Goal: Information Seeking & Learning: Learn about a topic

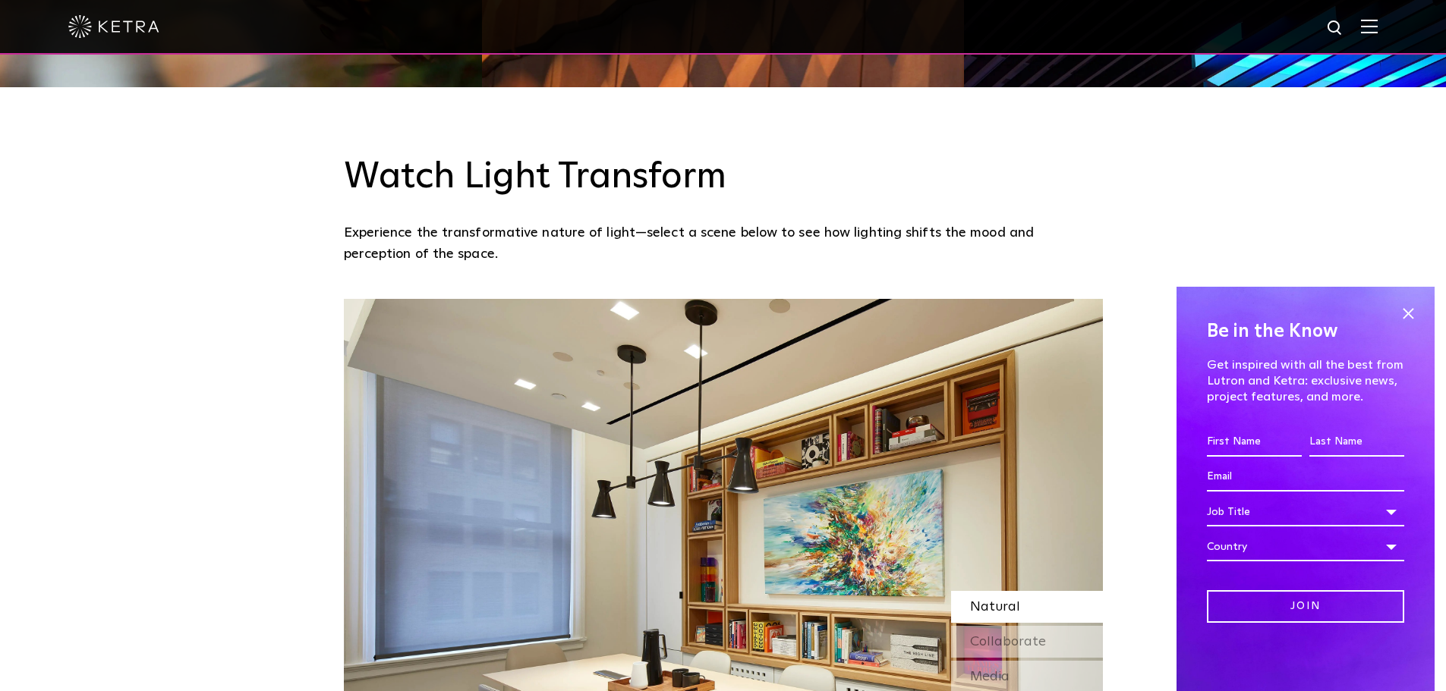
scroll to position [1214, 0]
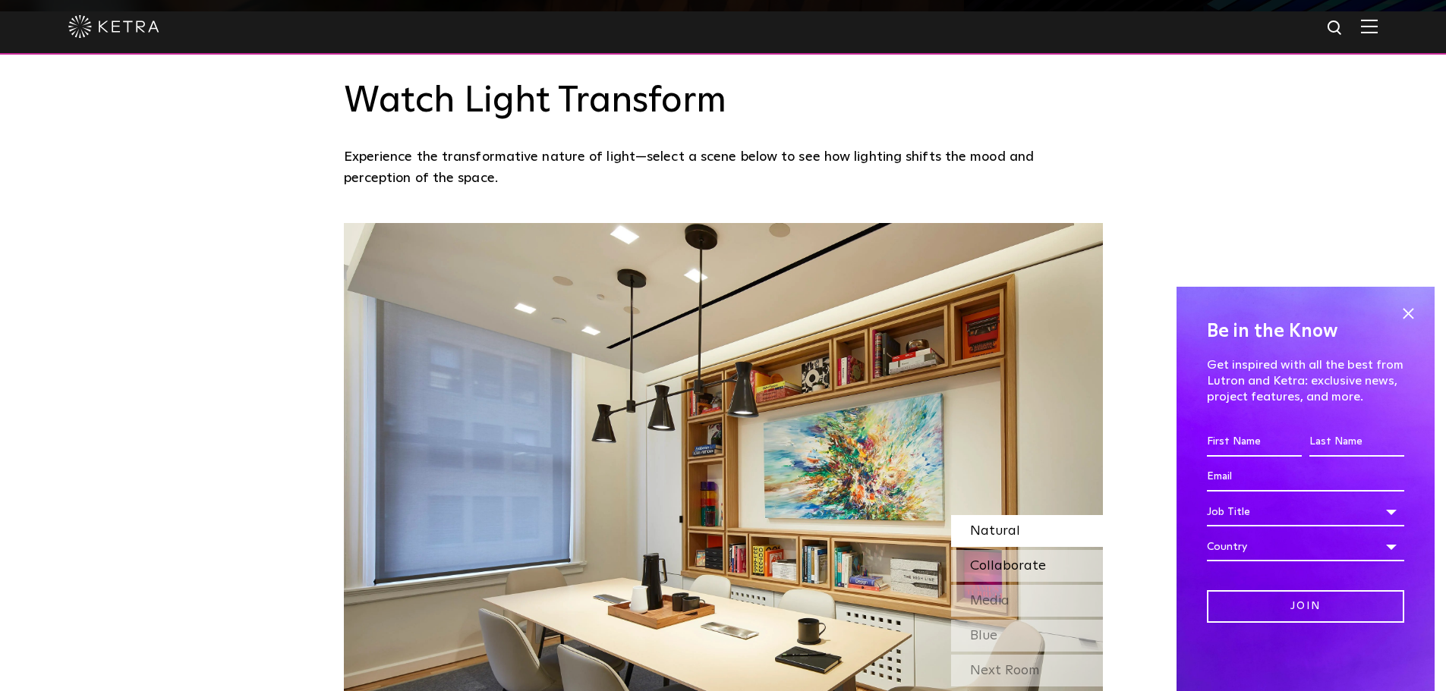
click at [1010, 563] on span "Collaborate" at bounding box center [1008, 566] width 76 height 14
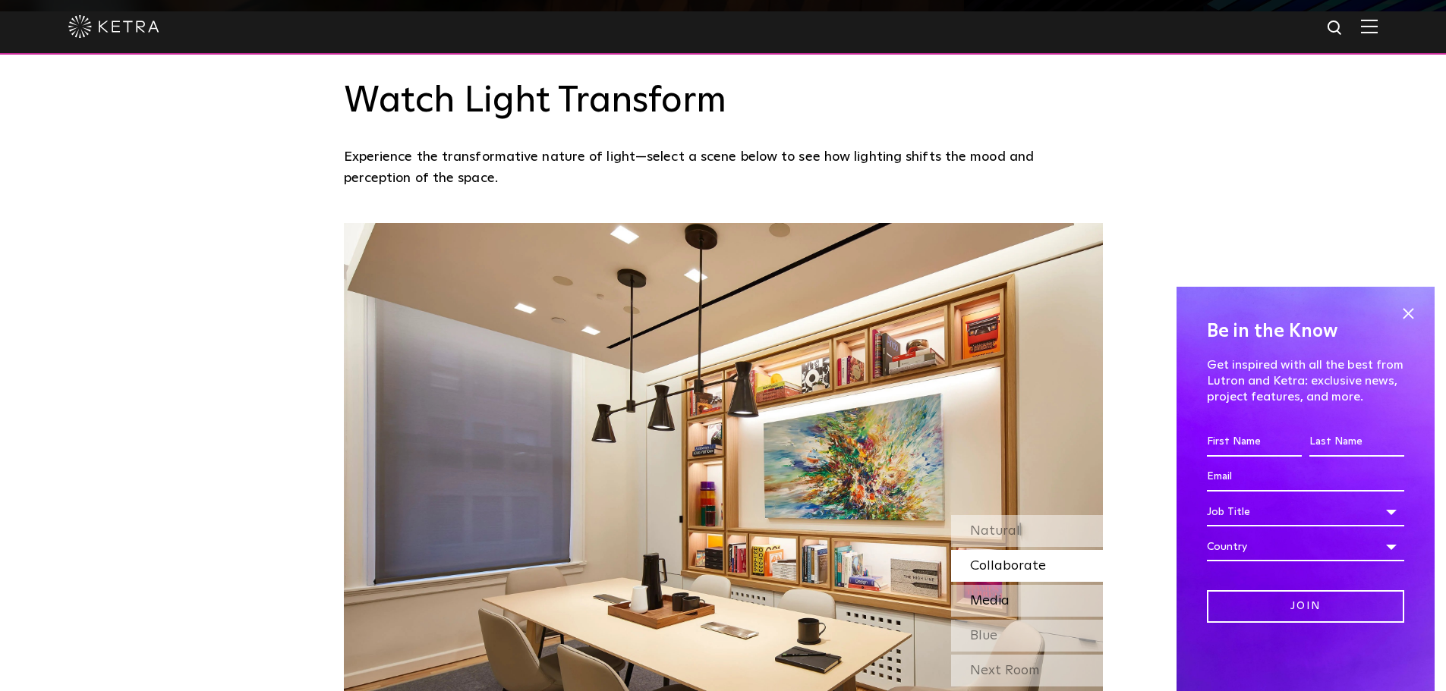
click at [998, 597] on span "Media" at bounding box center [989, 601] width 39 height 14
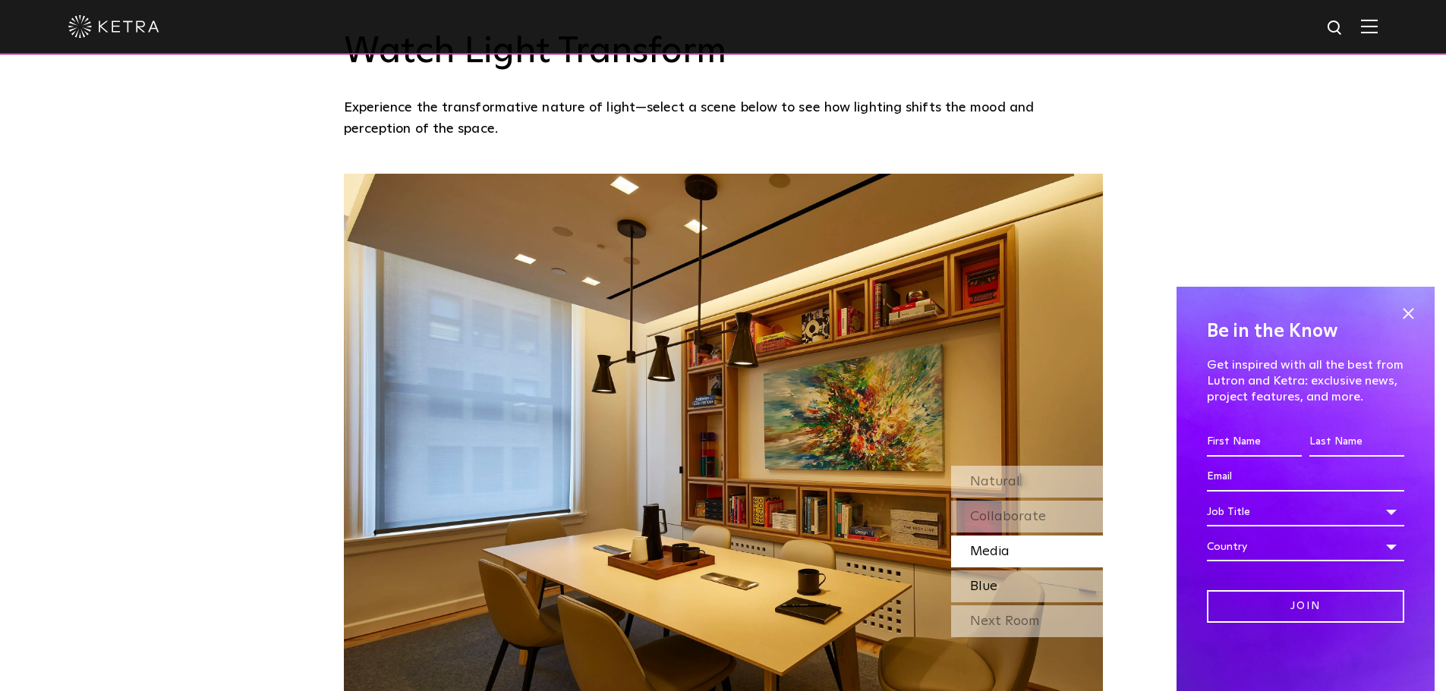
scroll to position [1290, 0]
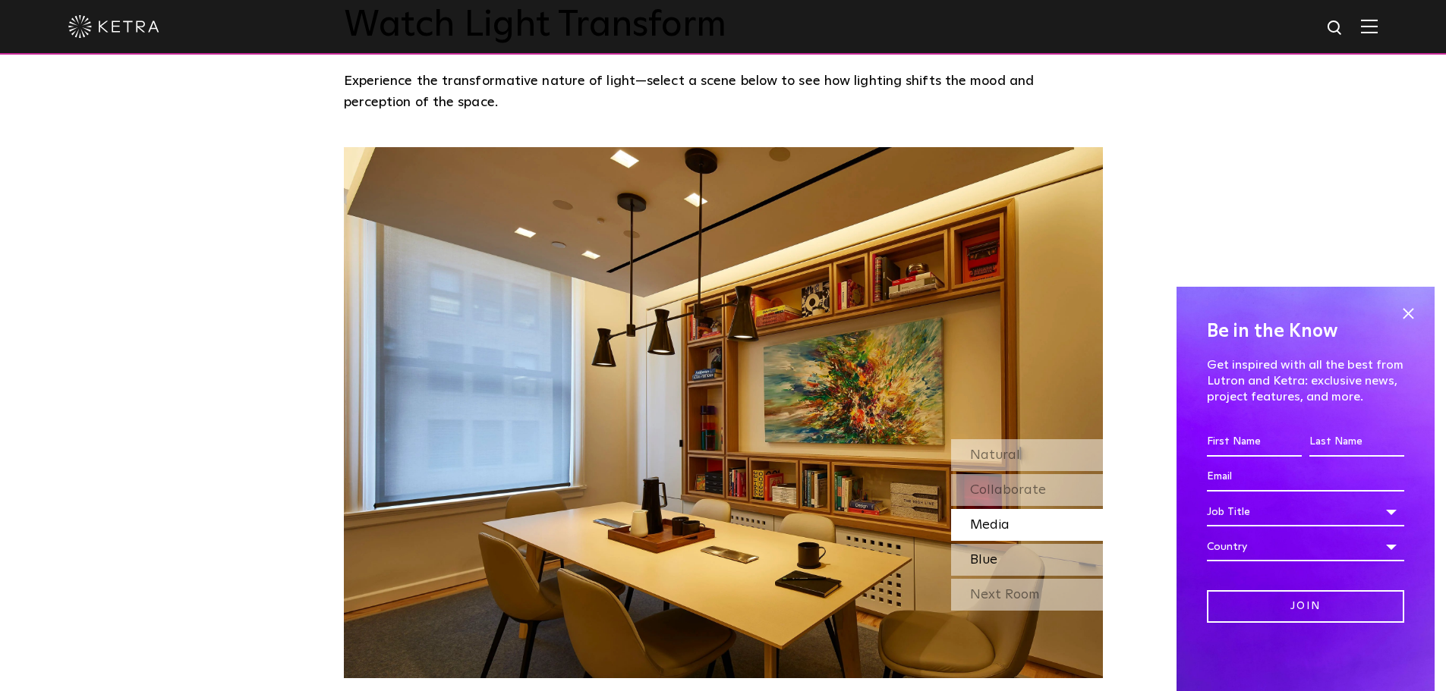
click at [998, 565] on div "Blue" at bounding box center [1027, 560] width 152 height 32
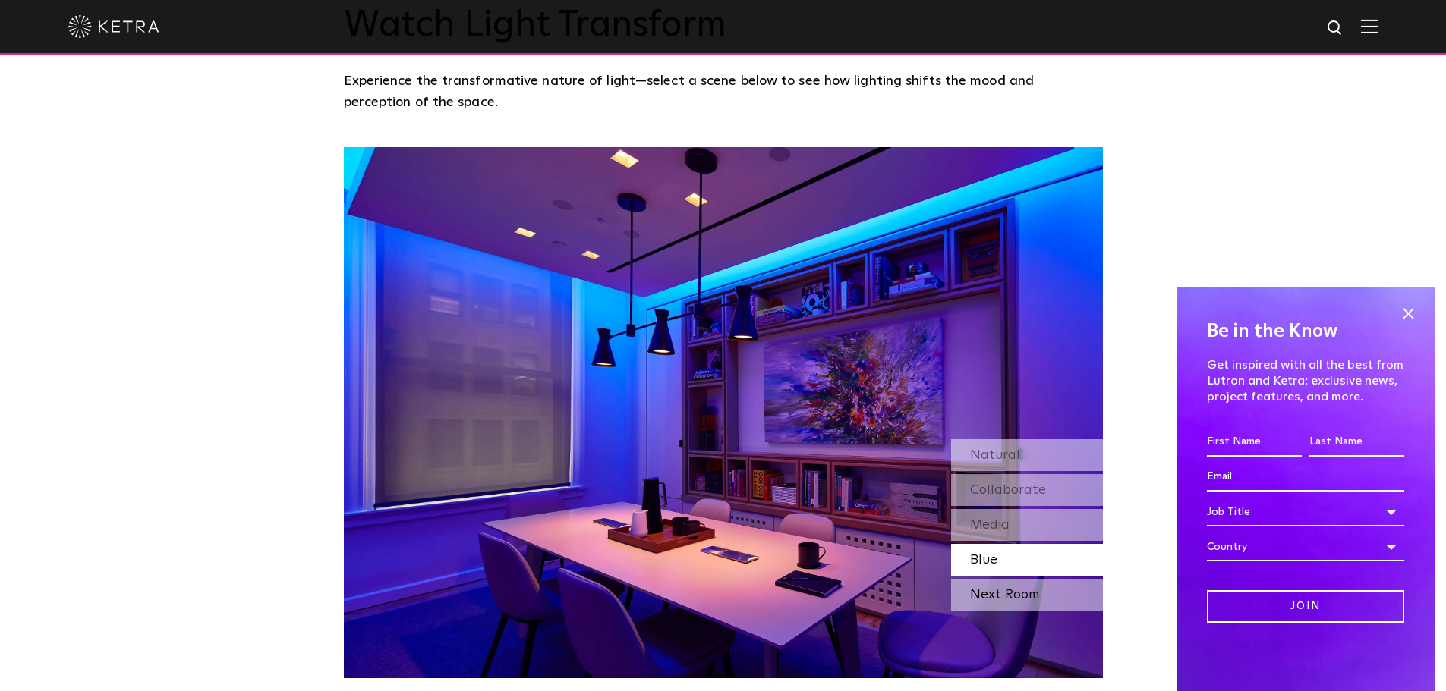
click at [997, 587] on div "Next Room" at bounding box center [1027, 595] width 152 height 32
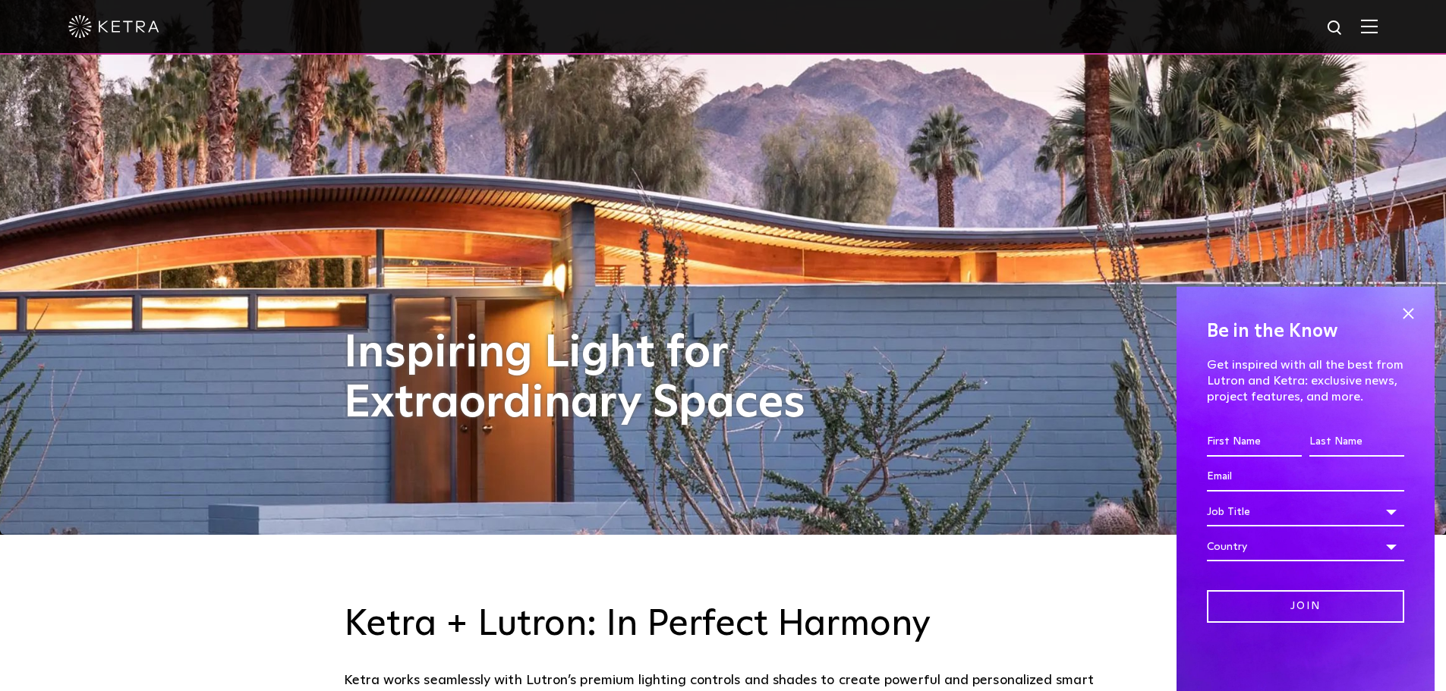
scroll to position [0, 0]
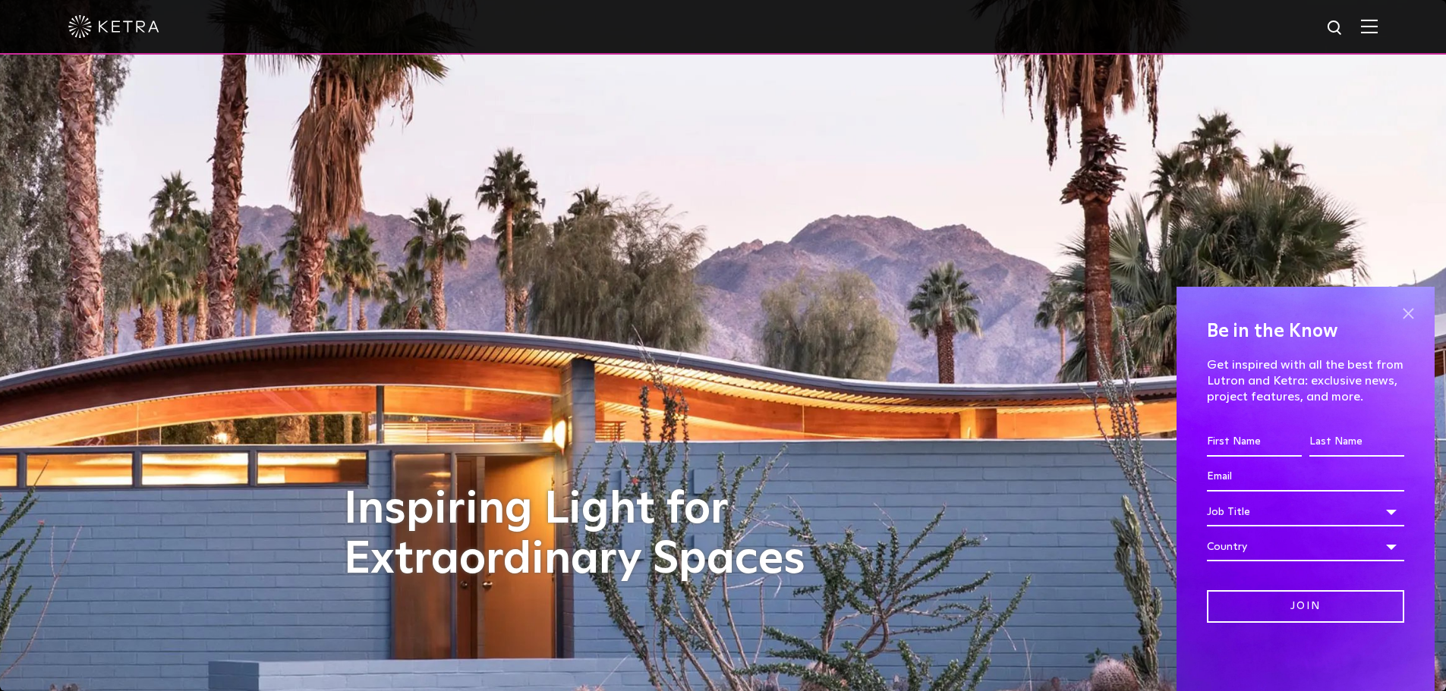
click at [1406, 316] on span at bounding box center [1408, 313] width 23 height 23
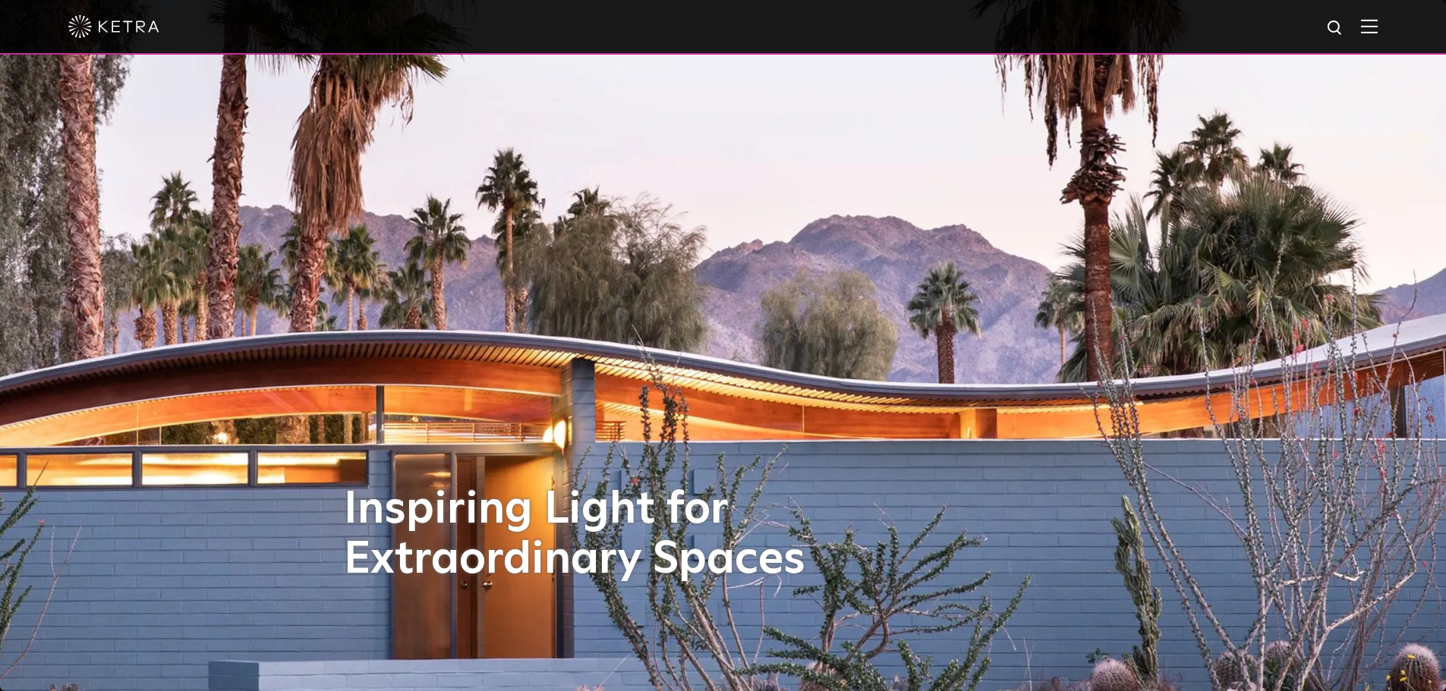
click at [1378, 30] on img at bounding box center [1369, 26] width 17 height 14
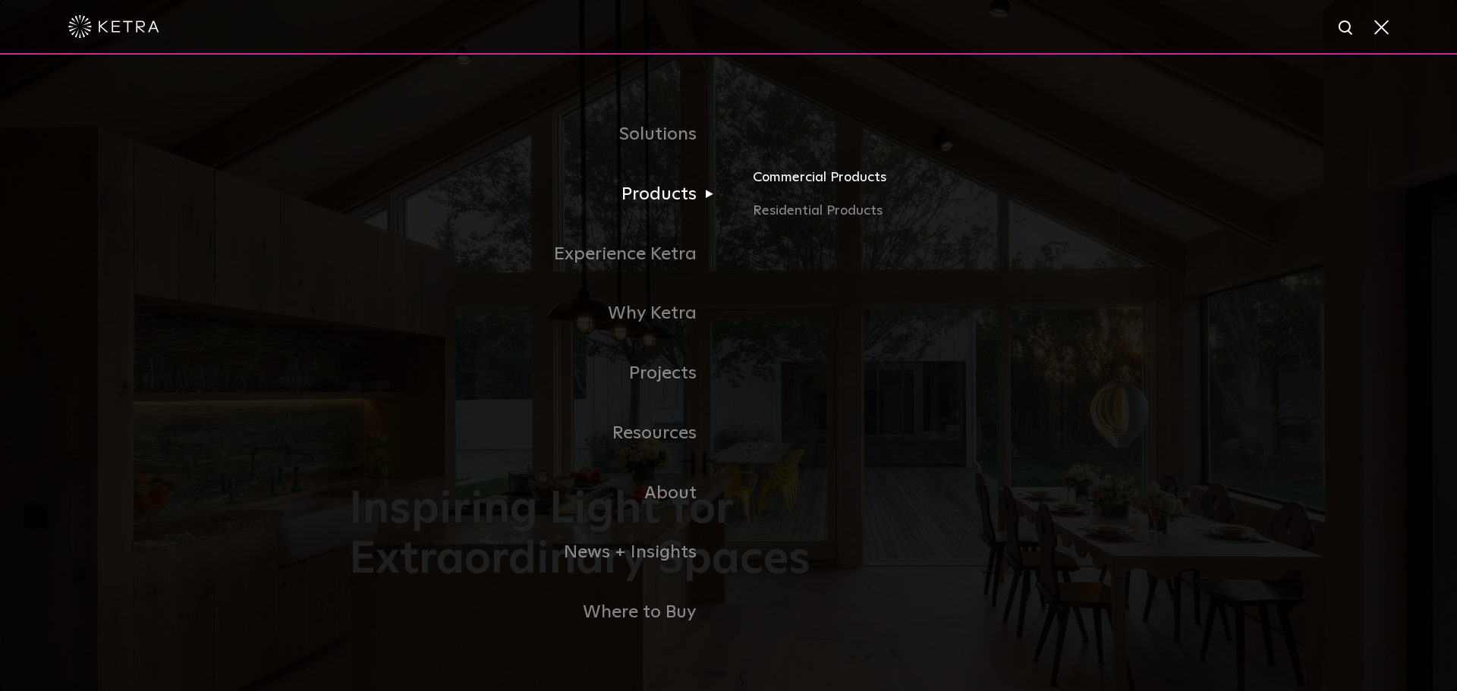
click at [770, 179] on link "Commercial Products" at bounding box center [930, 183] width 355 height 33
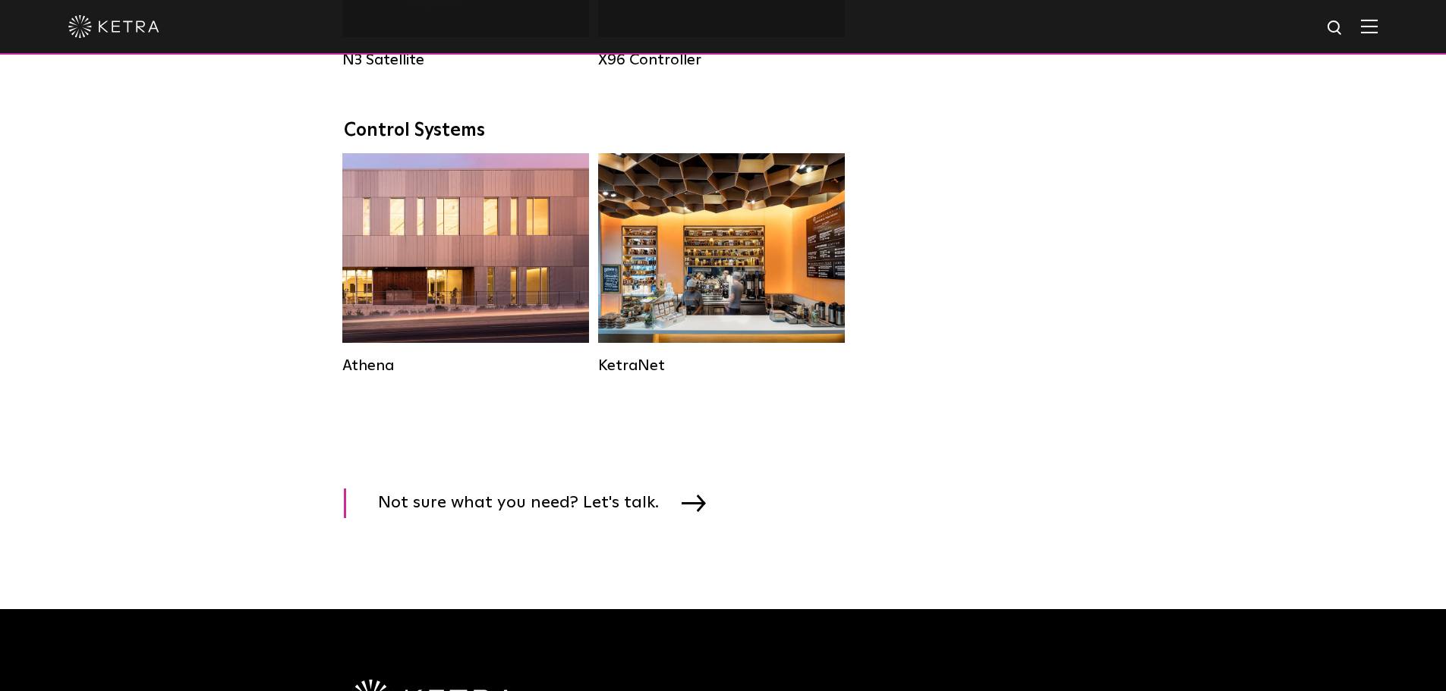
scroll to position [2201, 0]
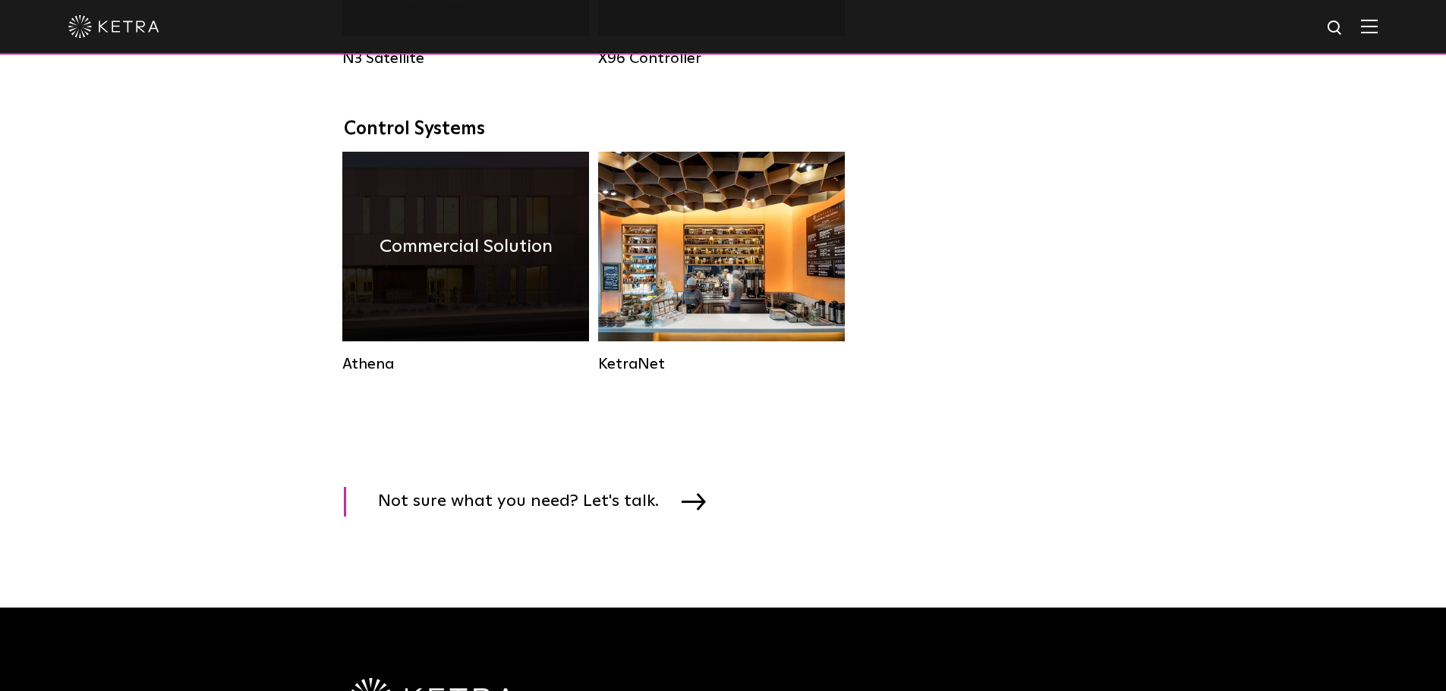
click at [440, 342] on div "Commercial Solution" at bounding box center [465, 247] width 247 height 190
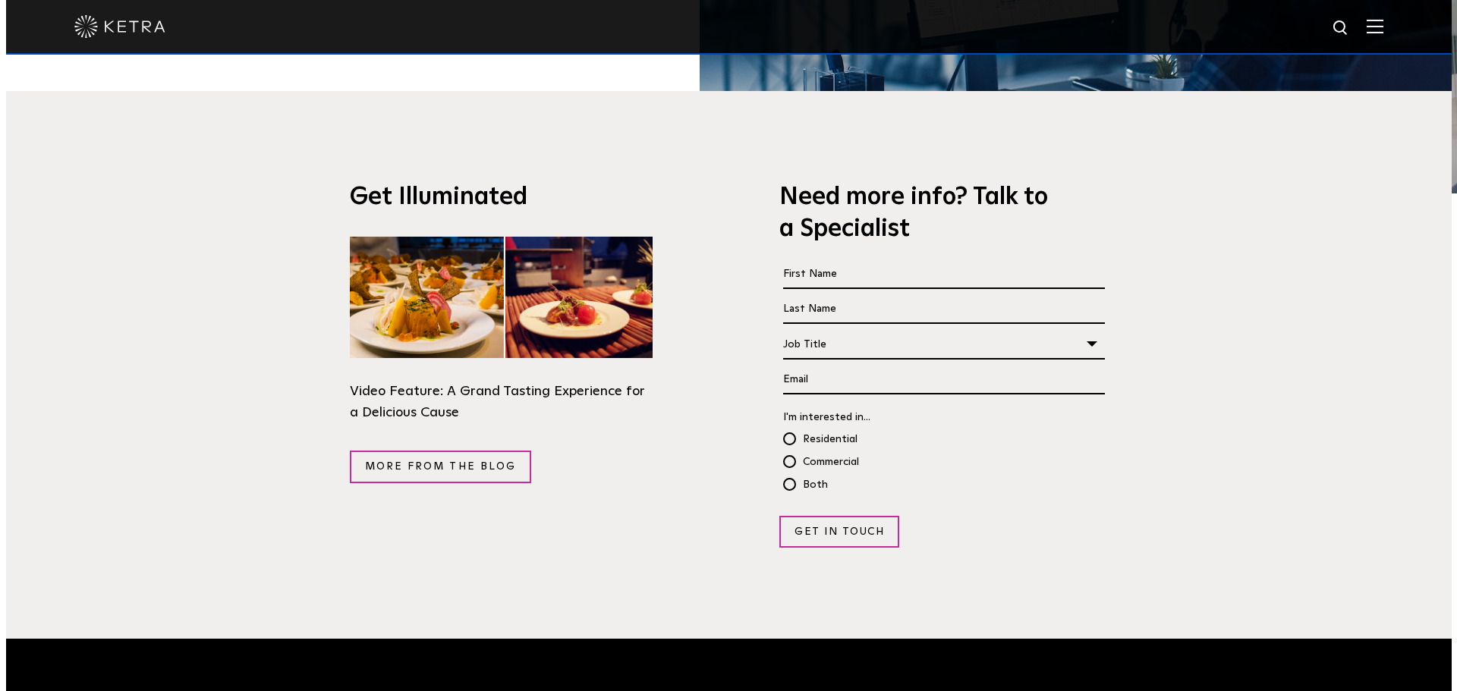
scroll to position [2657, 0]
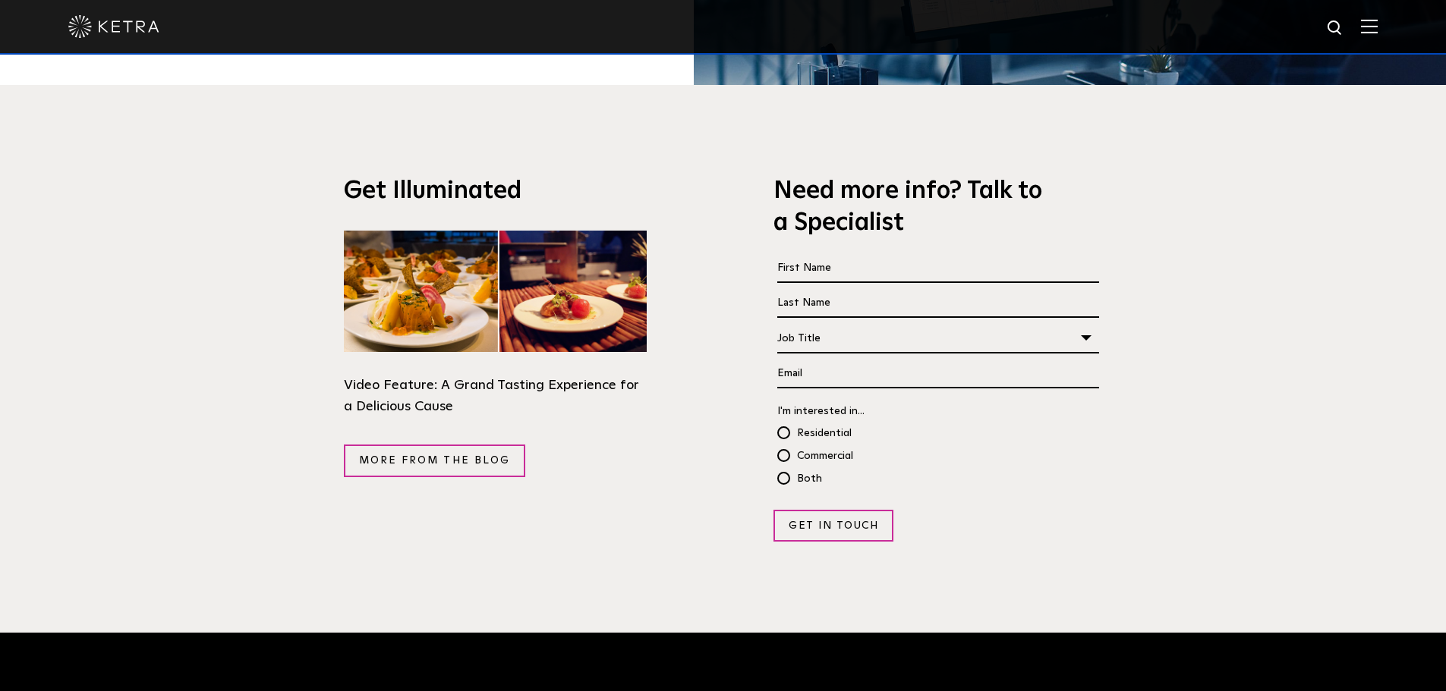
click at [1378, 33] on img at bounding box center [1369, 26] width 17 height 14
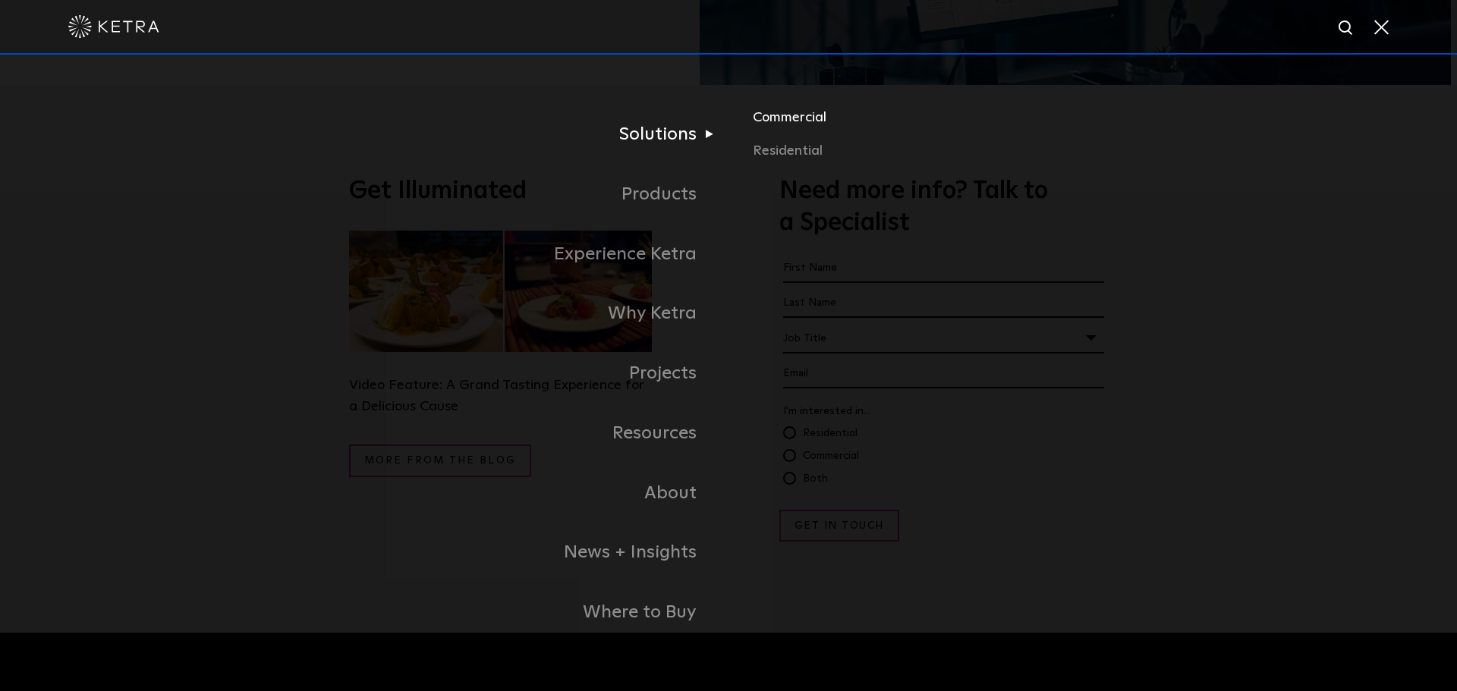
click at [771, 123] on link "Commercial" at bounding box center [930, 123] width 355 height 33
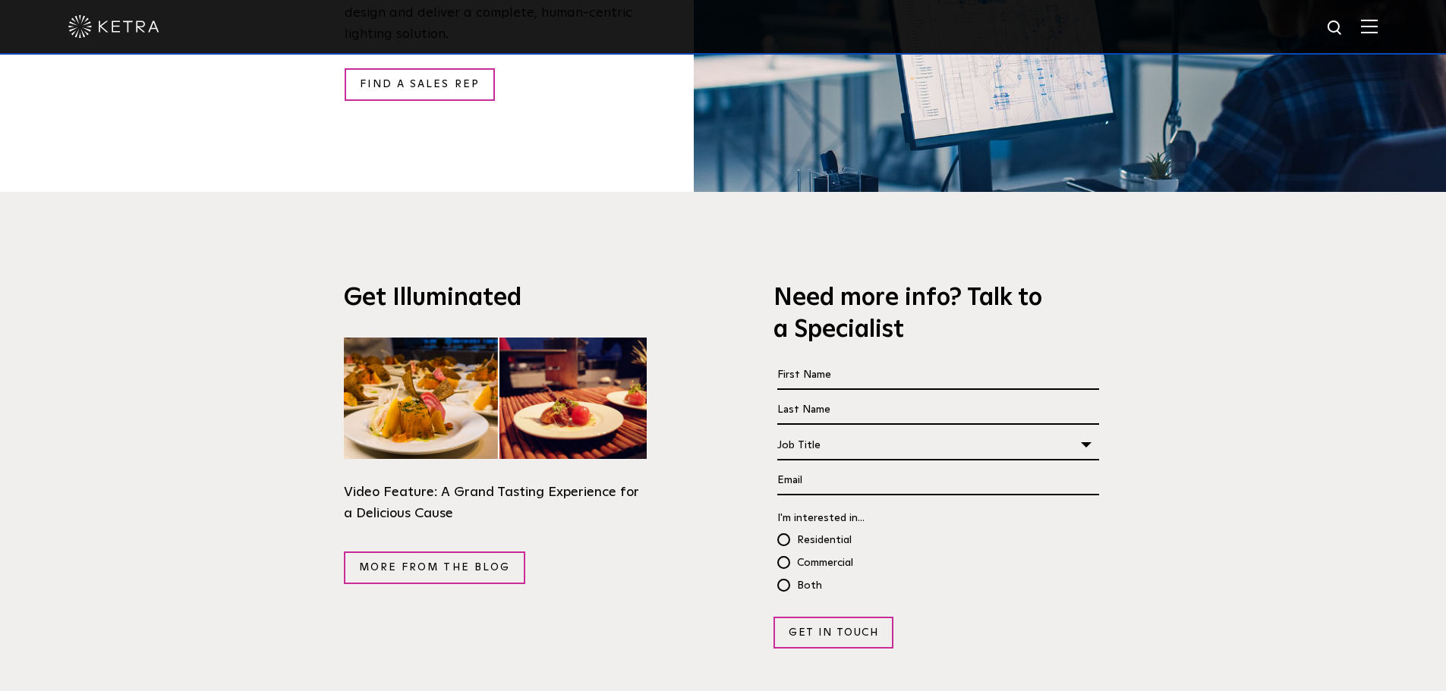
scroll to position [2581, 0]
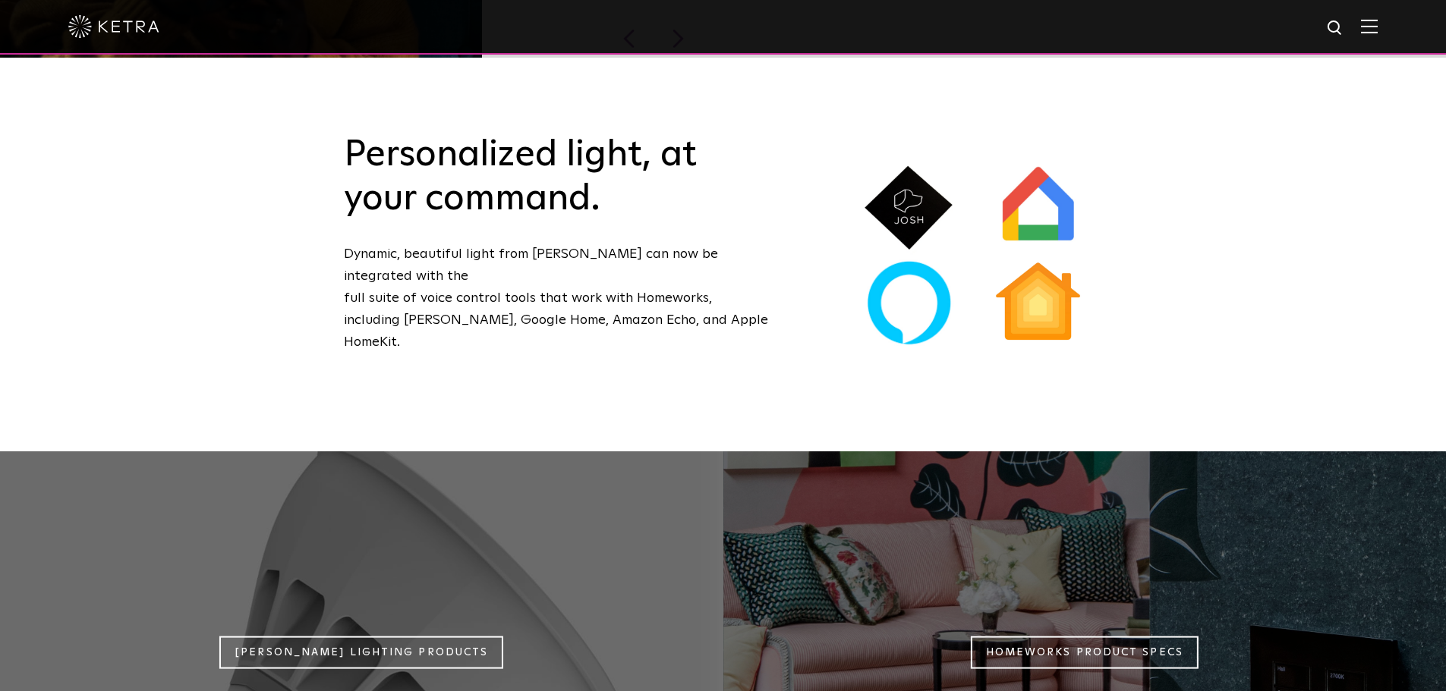
scroll to position [1176, 0]
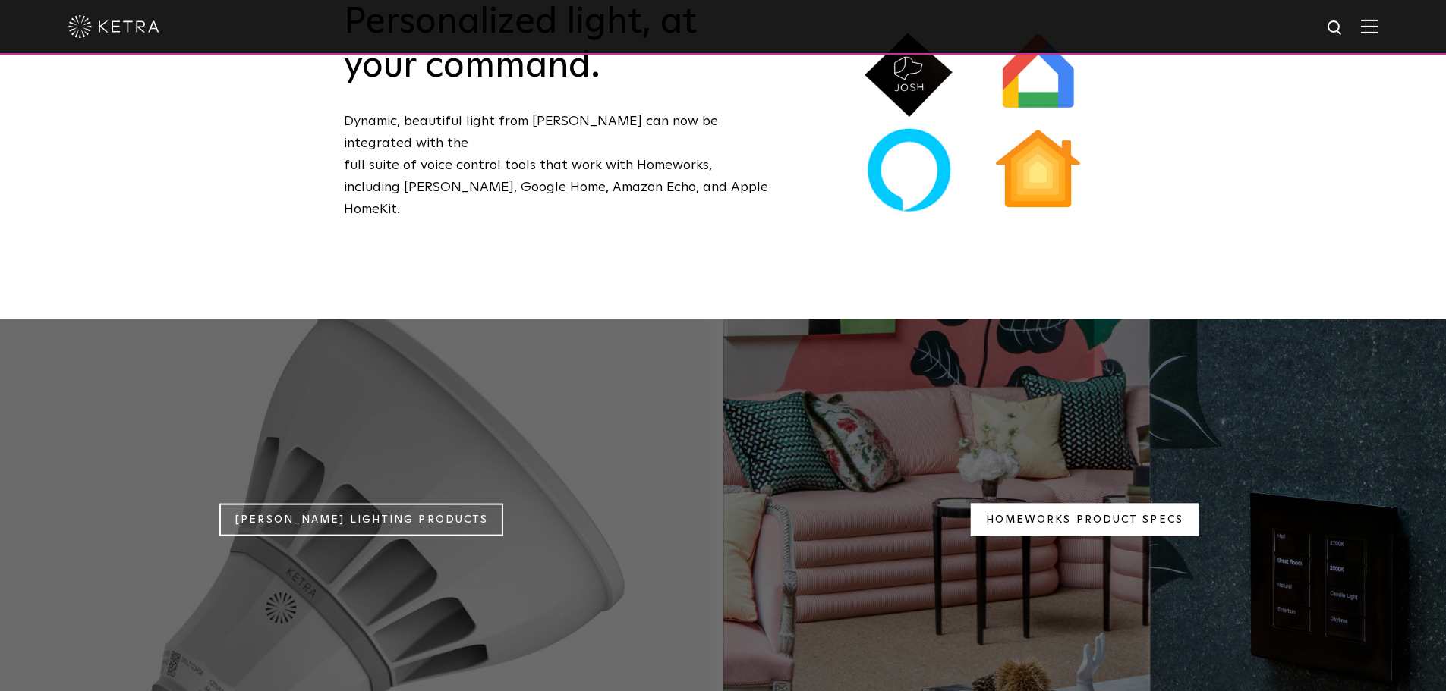
click at [1048, 504] on link "Homeworks Product Specs" at bounding box center [1085, 520] width 228 height 33
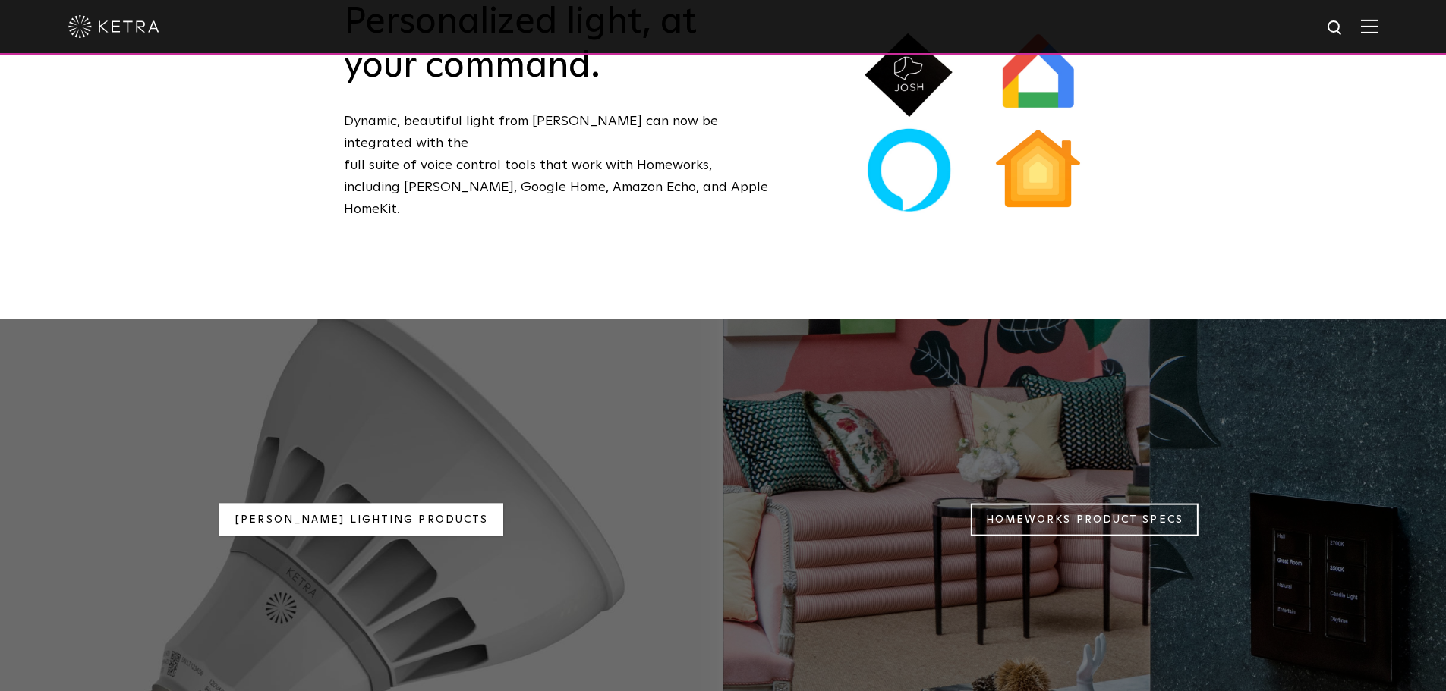
click at [421, 504] on link "[PERSON_NAME] Lighting Products" at bounding box center [361, 520] width 284 height 33
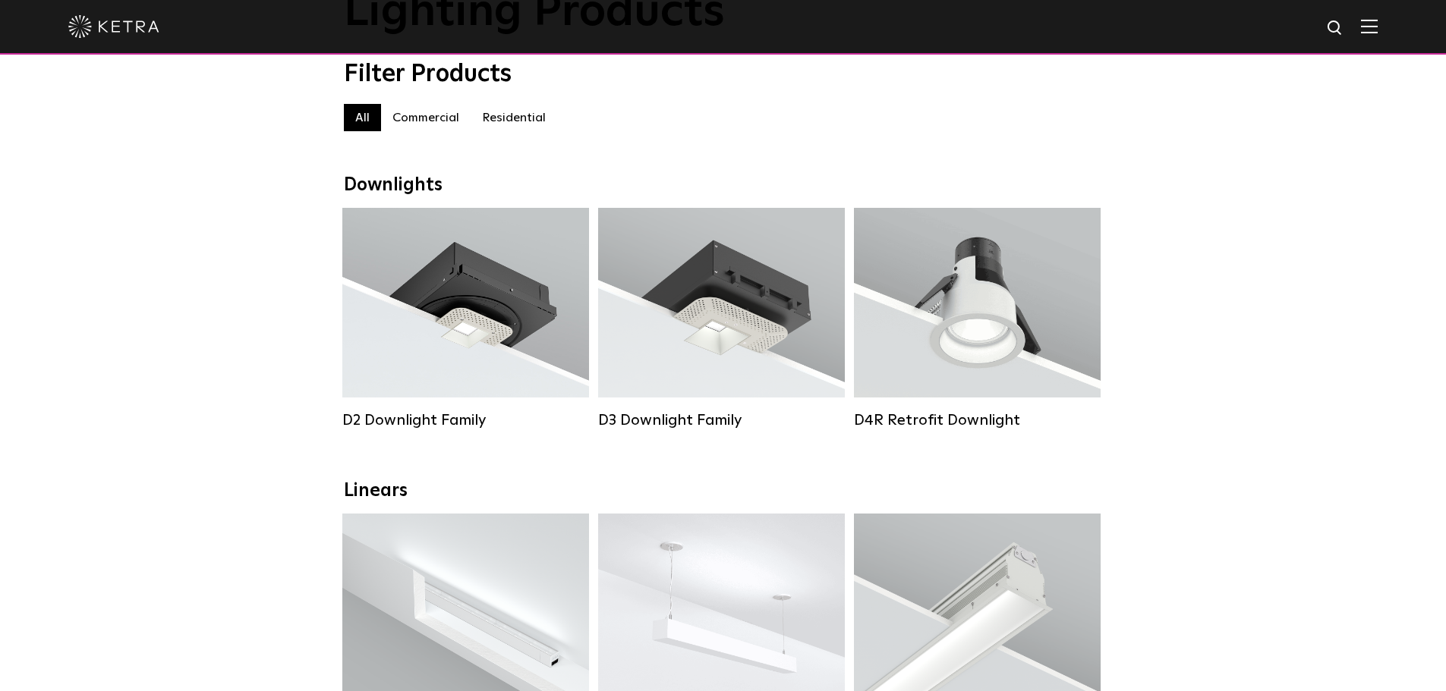
scroll to position [76, 0]
